Goal: Navigation & Orientation: Find specific page/section

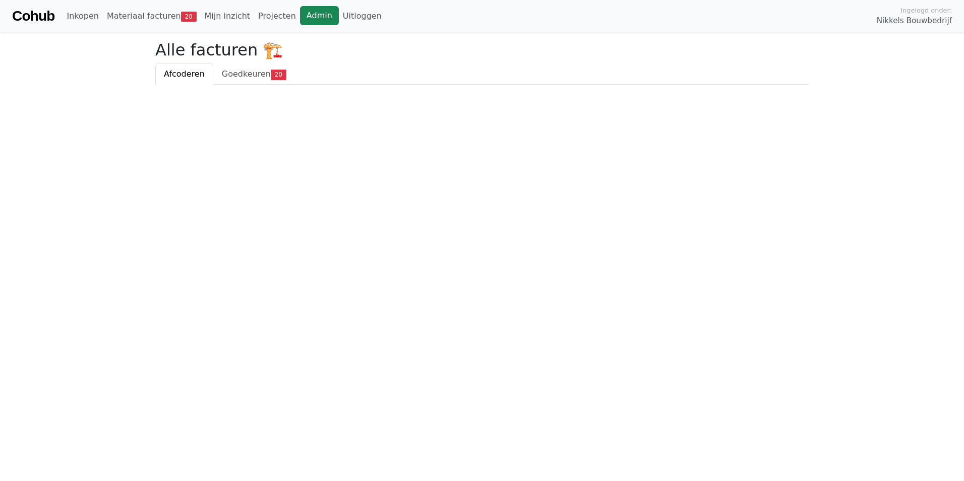
click at [300, 19] on link "Admin" at bounding box center [319, 15] width 39 height 19
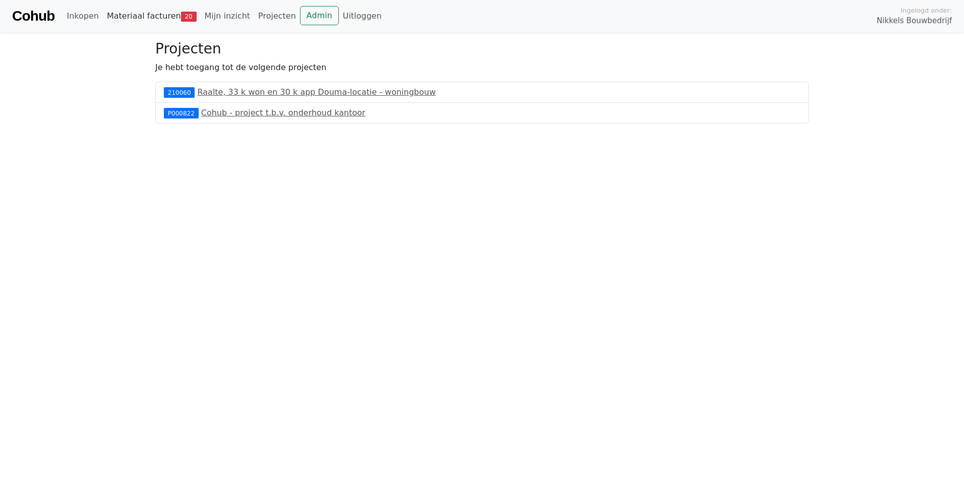
click at [142, 15] on link "Materiaal facturen 20" at bounding box center [152, 16] width 98 height 20
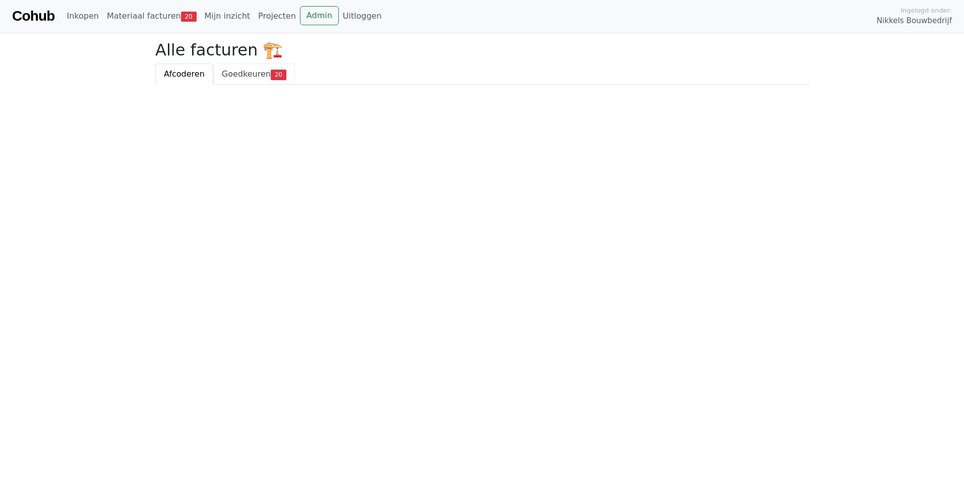
click at [230, 78] on span "Goedkeuren" at bounding box center [246, 74] width 49 height 10
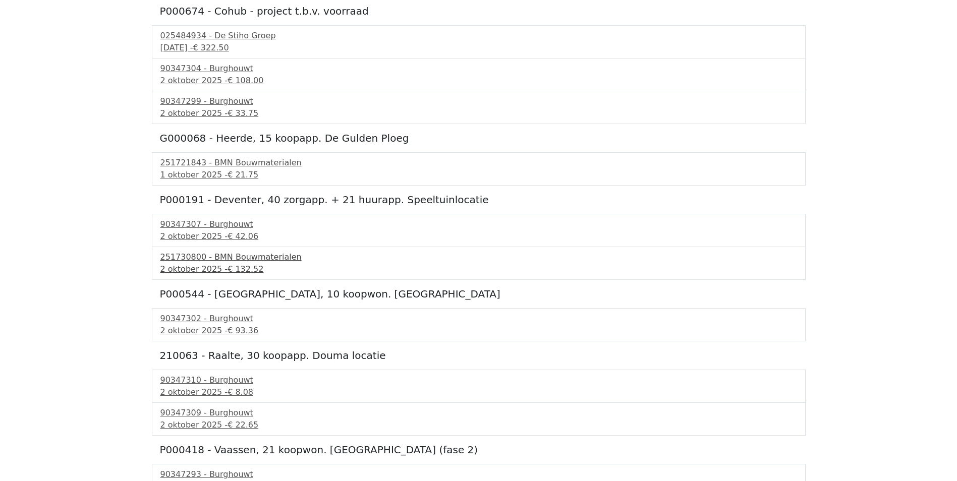
scroll to position [202, 0]
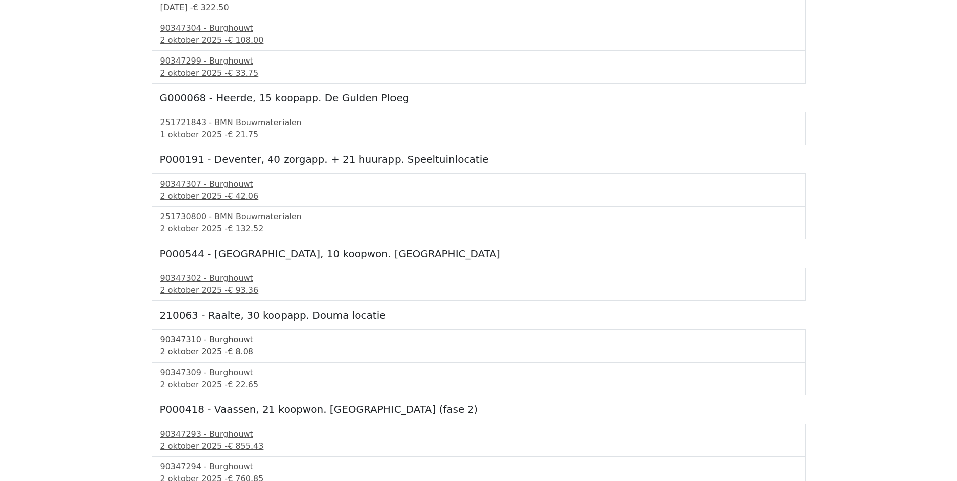
click at [209, 340] on div "90347310 - Burghouwt" at bounding box center [478, 340] width 637 height 12
click at [190, 371] on div "90347309 - Burghouwt" at bounding box center [478, 373] width 637 height 12
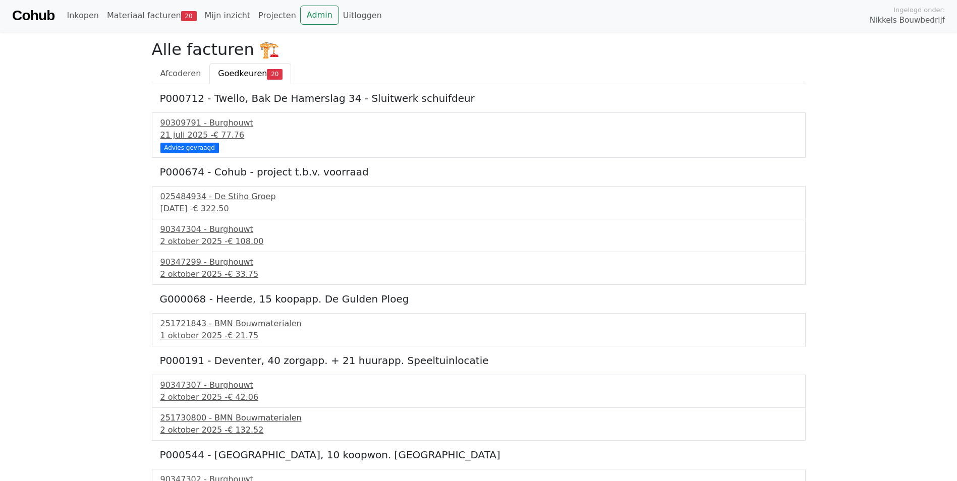
scroll to position [0, 0]
click at [163, 15] on link "Materiaal facturen 20" at bounding box center [152, 16] width 98 height 20
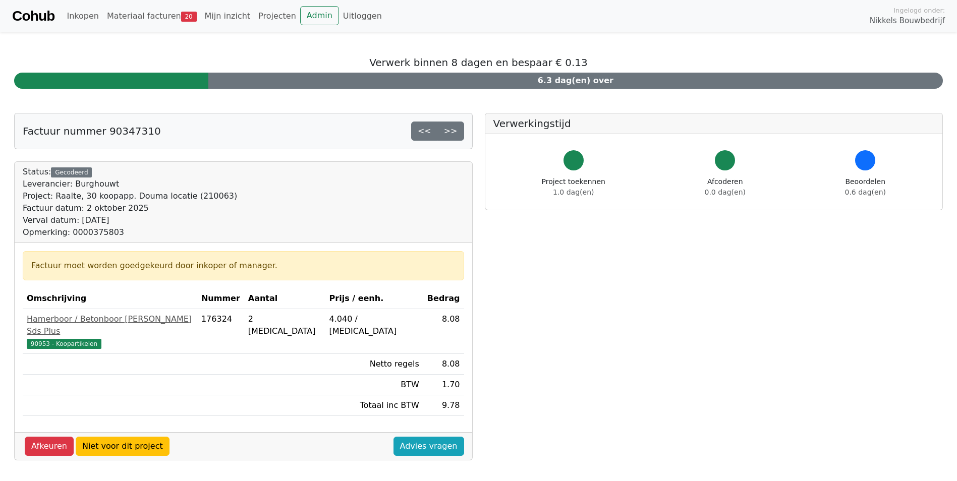
drag, startPoint x: 0, startPoint y: 0, endPoint x: 208, endPoint y: 338, distance: 397.2
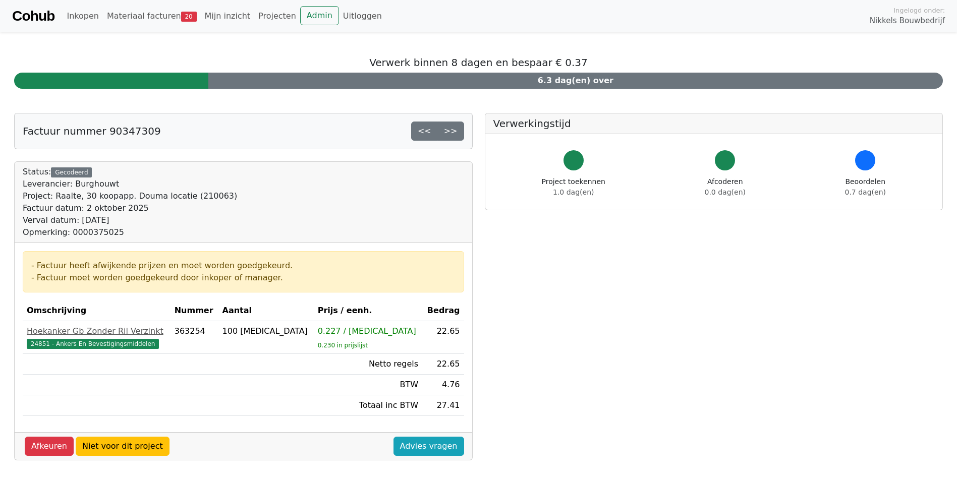
drag, startPoint x: 350, startPoint y: 310, endPoint x: 344, endPoint y: 305, distance: 8.2
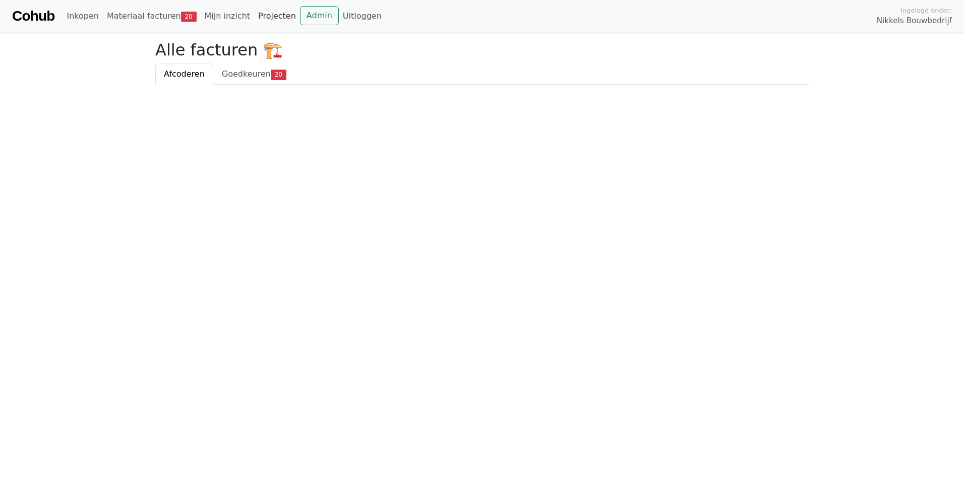
click at [254, 18] on link "Projecten" at bounding box center [277, 16] width 46 height 20
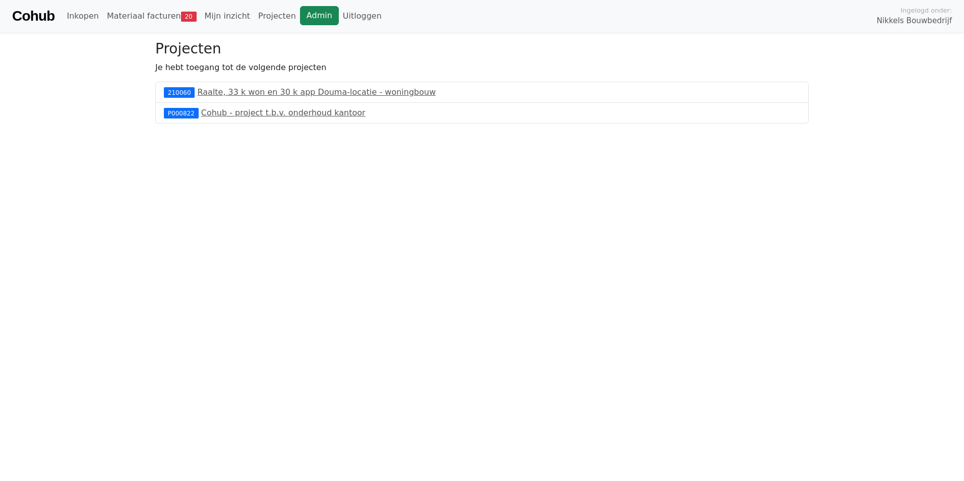
click at [300, 12] on link "Admin" at bounding box center [319, 15] width 39 height 19
